Goal: Task Accomplishment & Management: Use online tool/utility

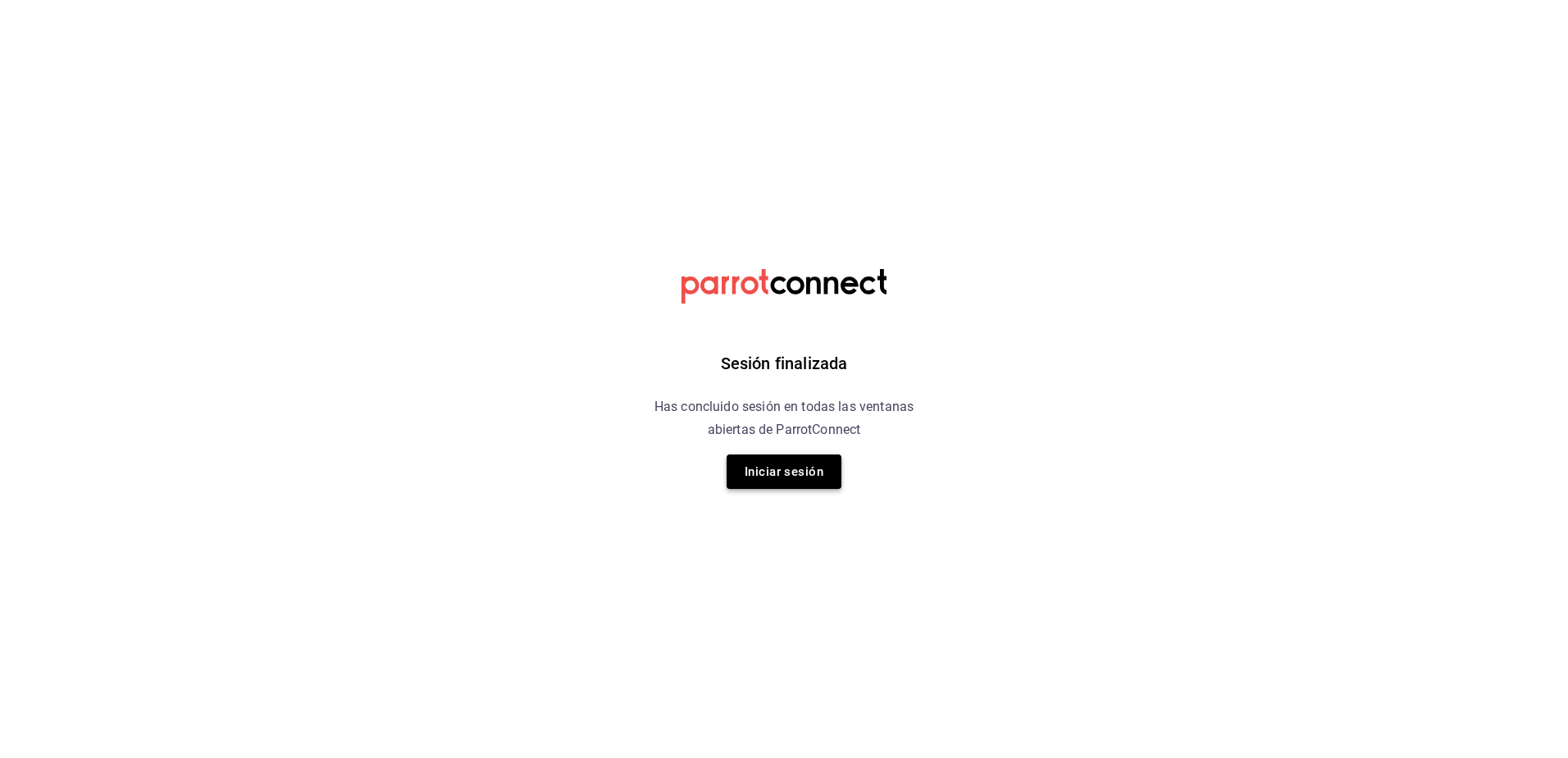
click at [815, 464] on button "Iniciar sesión" at bounding box center [784, 471] width 115 height 35
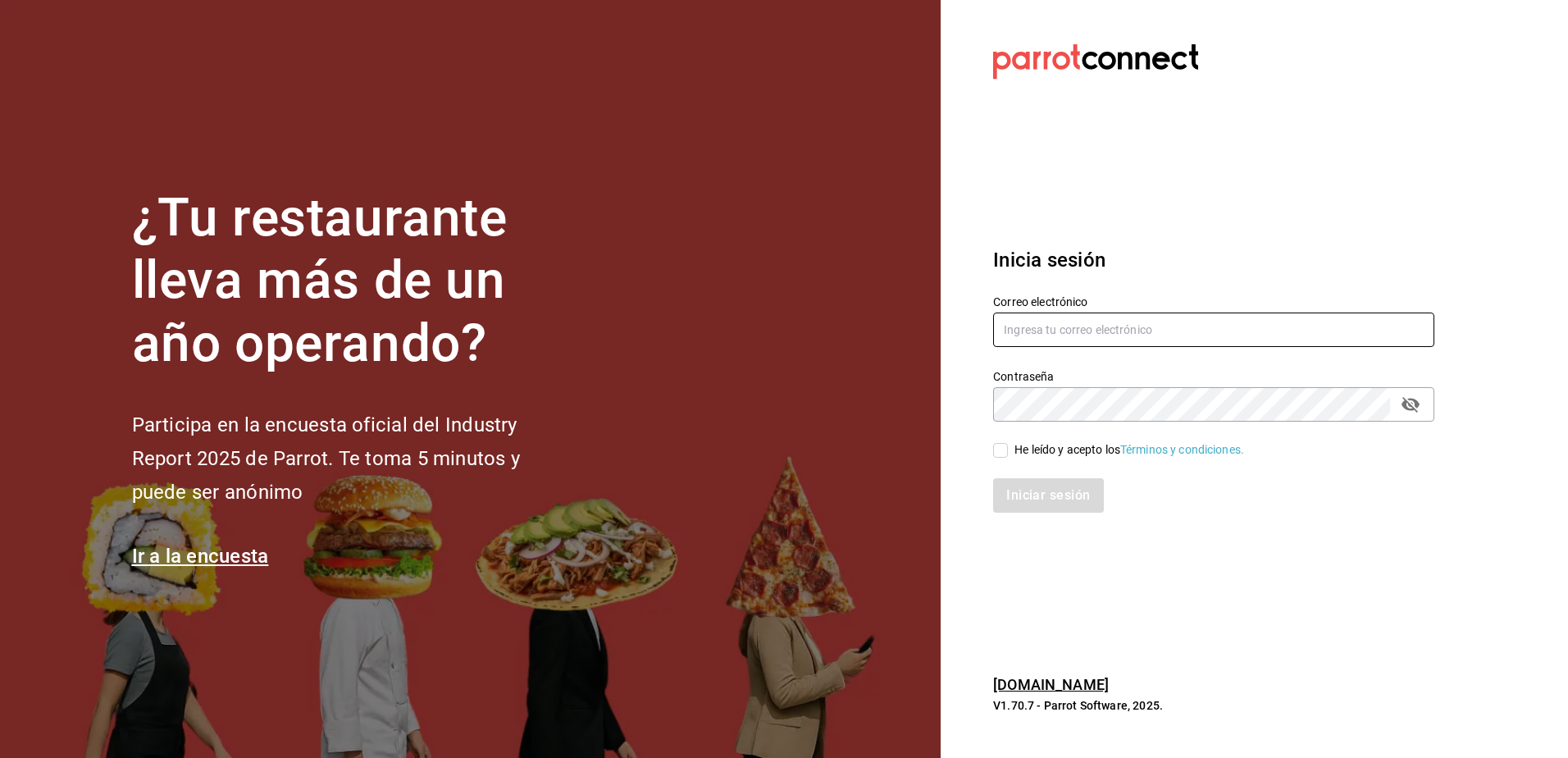
type input "[EMAIL_ADDRESS][DOMAIN_NAME]"
click at [1026, 449] on div "He leído y acepto los Términos y condiciones." at bounding box center [1213, 450] width 441 height 18
drag, startPoint x: 1026, startPoint y: 449, endPoint x: 1006, endPoint y: 453, distance: 20.4
click at [1006, 453] on input "He leído y acepto los Términos y condiciones." at bounding box center [1001, 450] width 15 height 15
checkbox input "true"
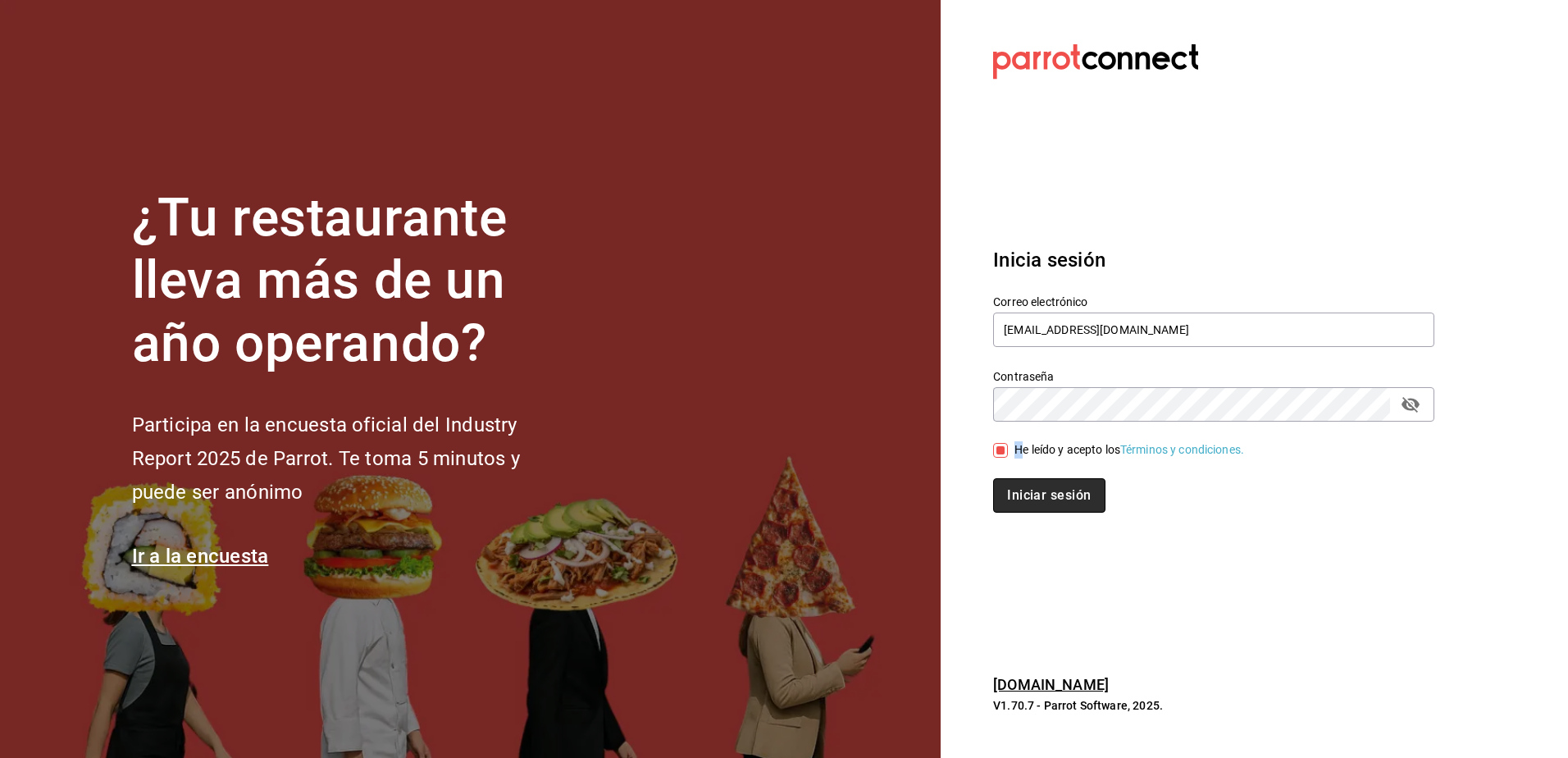
click at [1006, 484] on button "Iniciar sesión" at bounding box center [1048, 495] width 111 height 35
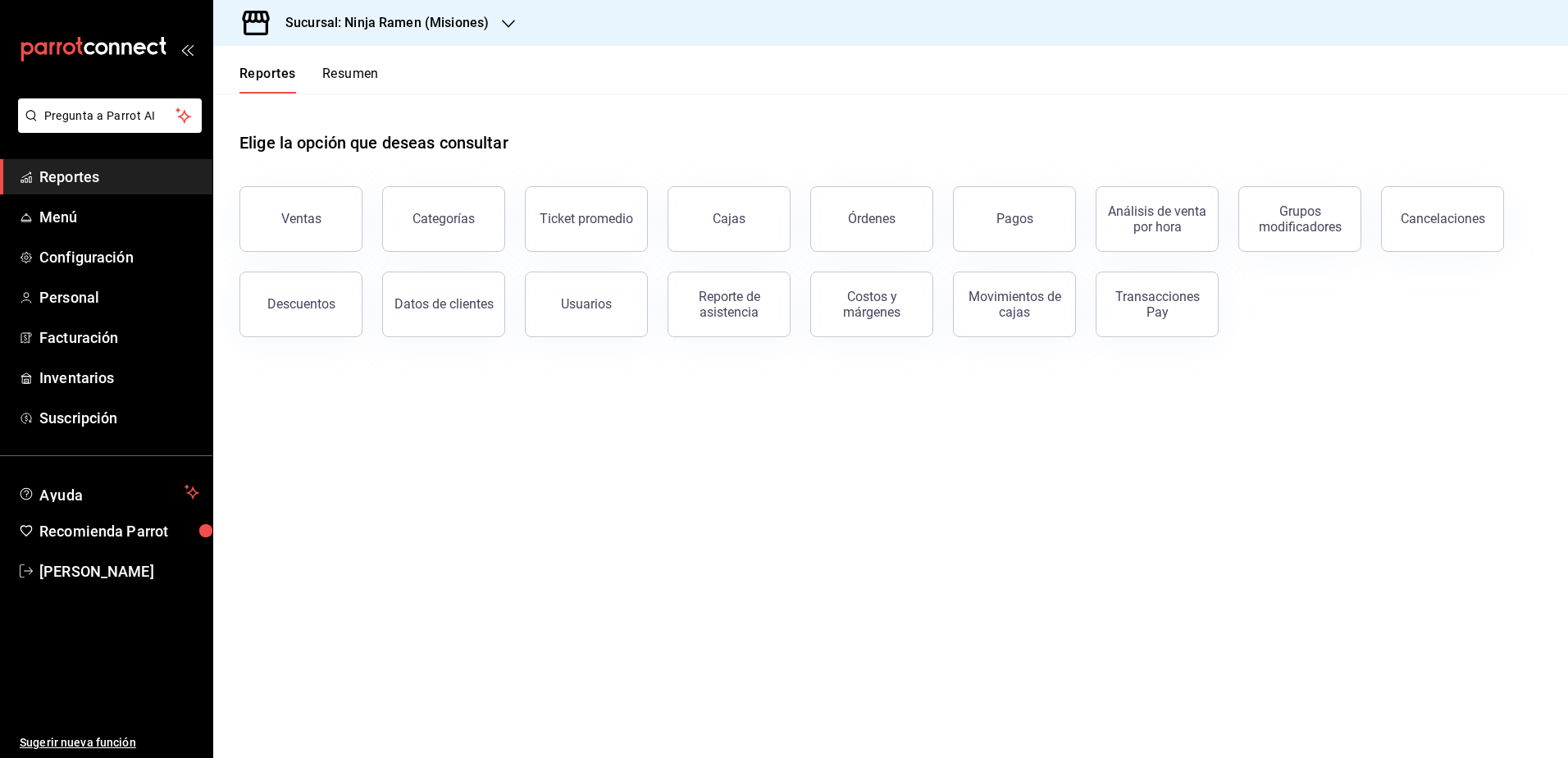
click at [430, 19] on h3 "Sucursal: Ninja Ramen (Misiones)" at bounding box center [381, 22] width 217 height 20
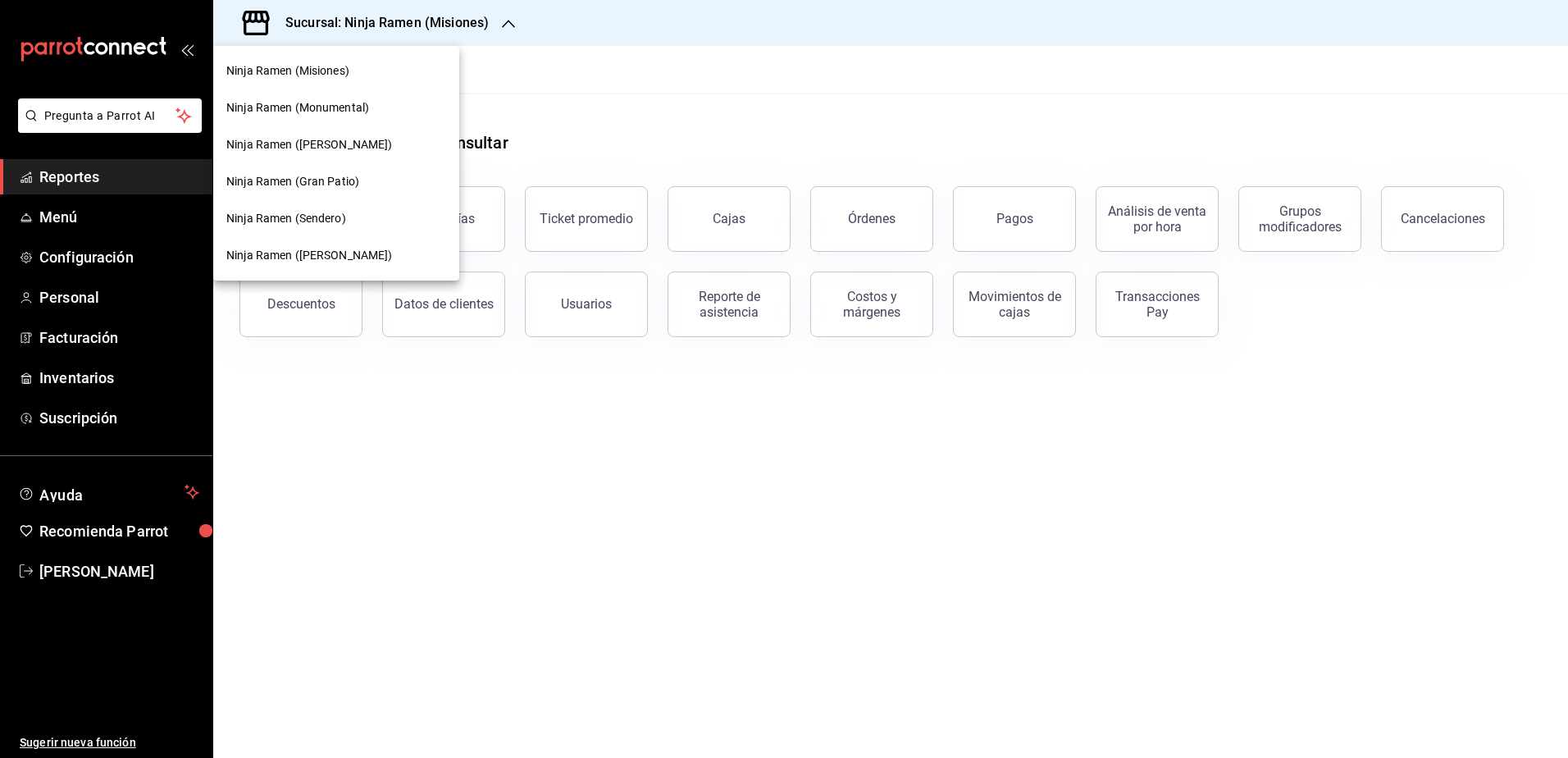
click at [327, 254] on span "Ninja Ramen ([PERSON_NAME])" at bounding box center [310, 255] width 166 height 17
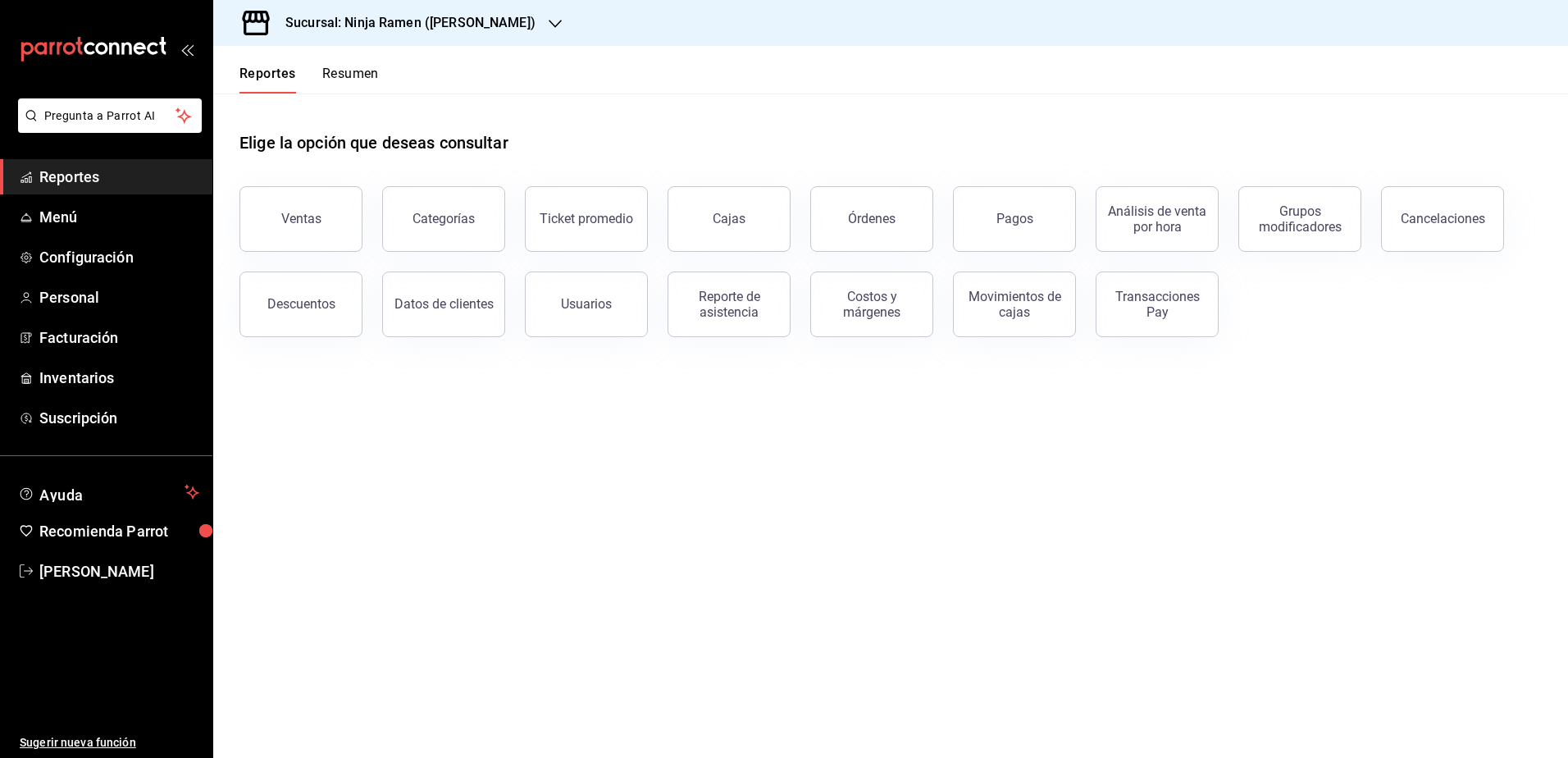
click at [778, 312] on button "Reporte de asistencia" at bounding box center [729, 304] width 123 height 65
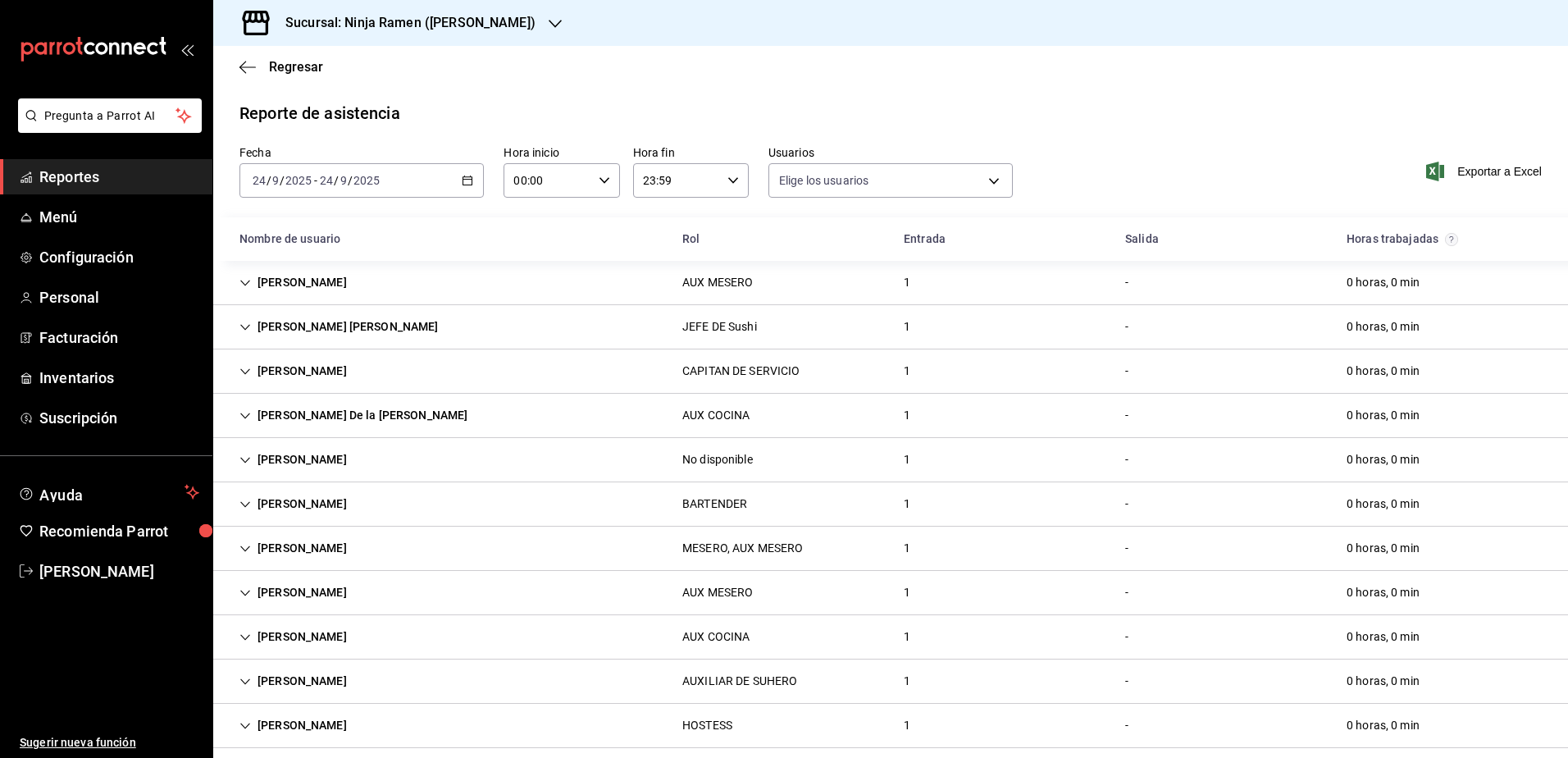
type input "b1f7ea7f-580f-4eb0-b037-e18308735fba,197fbe5c-df84-4d5e-a2a4-69e89dcddb51,a8fe1…"
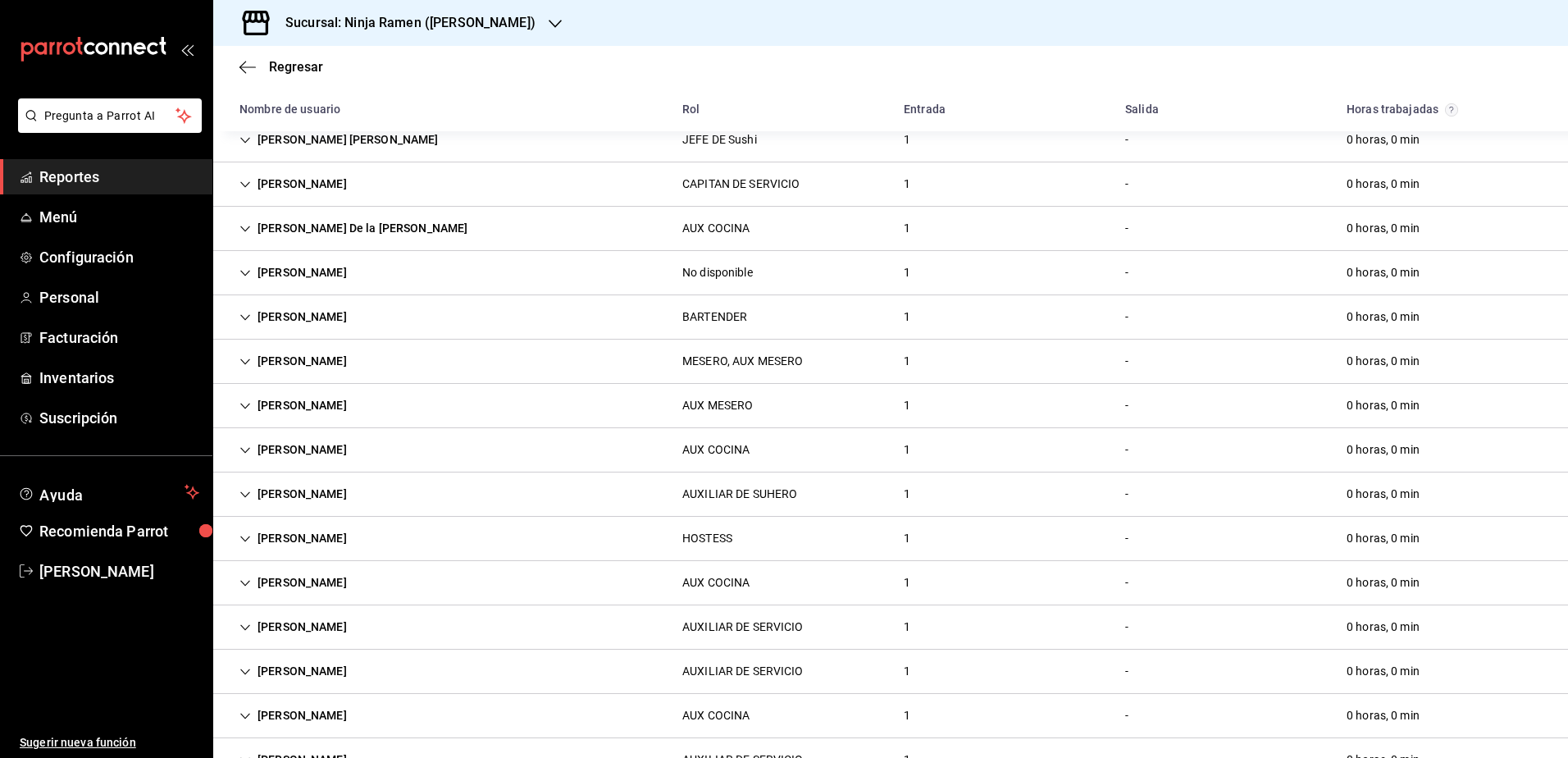
scroll to position [282, 0]
